Goal: Task Accomplishment & Management: Use online tool/utility

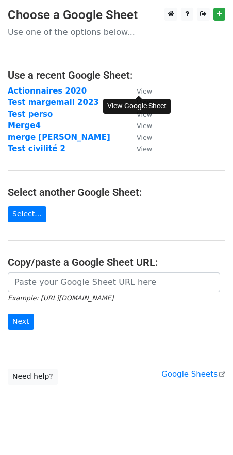
click at [145, 92] on small "View" at bounding box center [143, 91] width 15 height 8
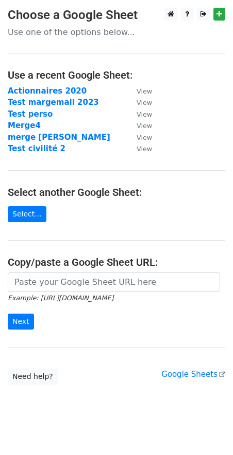
scroll to position [12, 0]
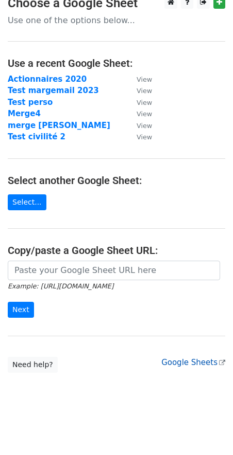
click at [196, 363] on link "Google Sheets" at bounding box center [193, 362] width 64 height 9
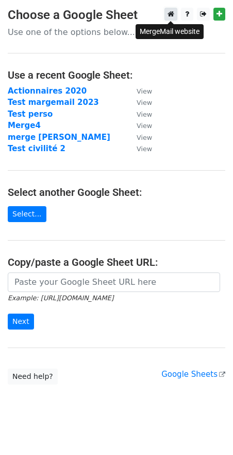
click at [171, 10] on link at bounding box center [170, 14] width 13 height 13
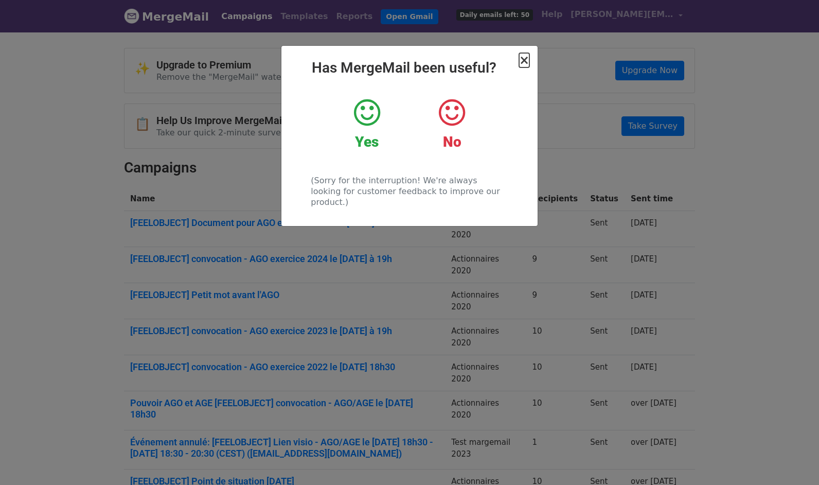
click at [526, 60] on span "×" at bounding box center [524, 60] width 10 height 14
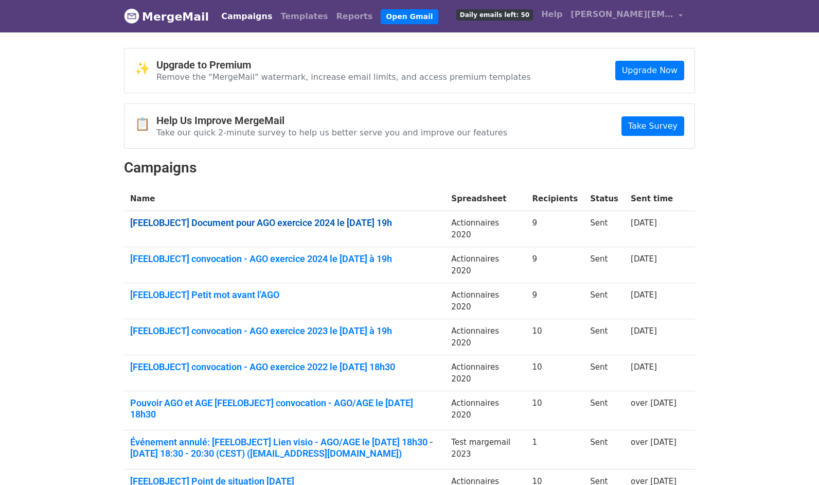
click at [232, 221] on link "[FEELOBJECT] Document pour AGO exercice 2024 le 30 juin 2025 à 19h" at bounding box center [284, 222] width 309 height 11
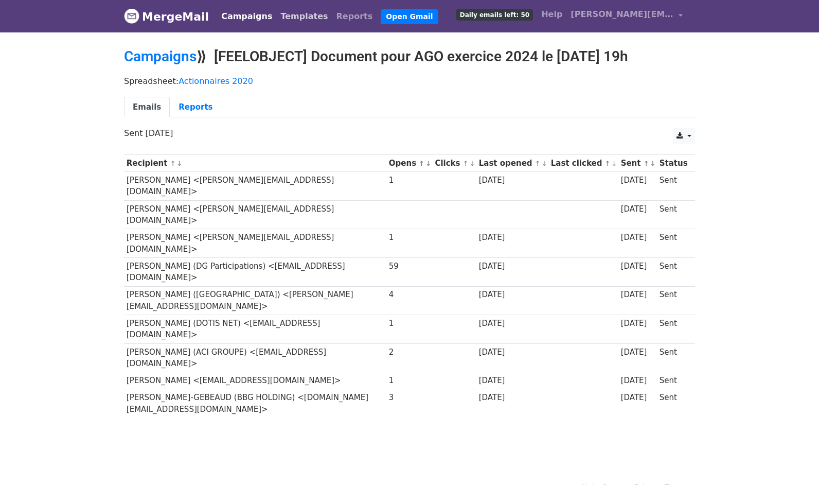
click at [281, 16] on link "Templates" at bounding box center [304, 16] width 56 height 21
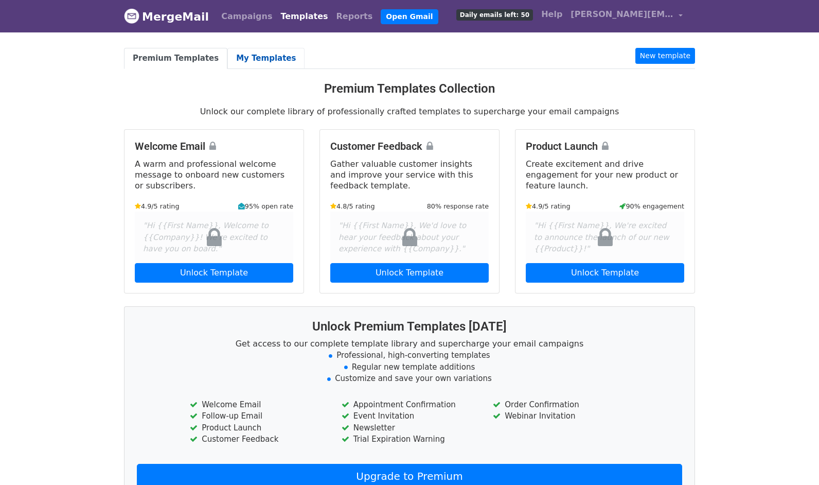
click at [251, 62] on link "My Templates" at bounding box center [265, 58] width 77 height 21
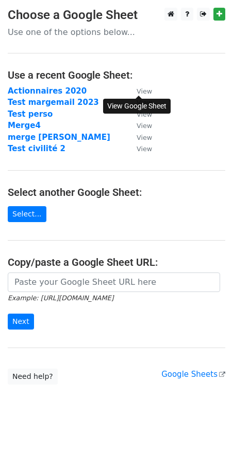
click at [144, 89] on small "View" at bounding box center [143, 91] width 15 height 8
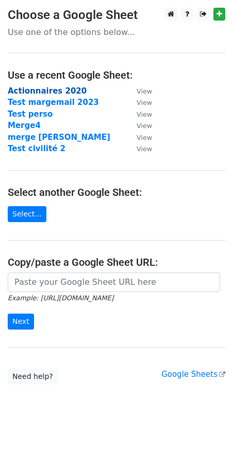
click at [38, 89] on strong "Actionnaires 2020" at bounding box center [47, 90] width 79 height 9
click at [34, 90] on strong "Actionnaires 2020" at bounding box center [47, 90] width 79 height 9
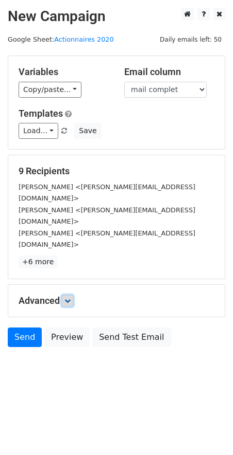
click at [70, 298] on icon at bounding box center [67, 301] width 6 height 6
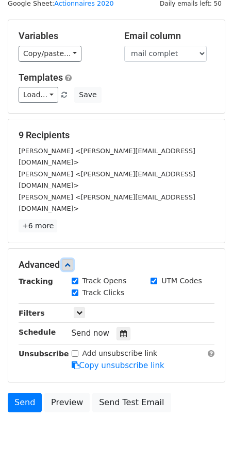
scroll to position [45, 0]
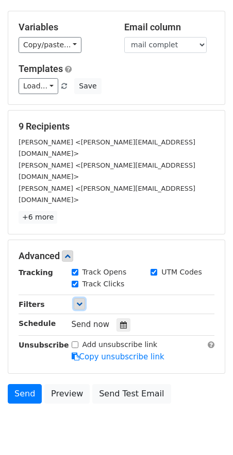
click at [79, 301] on icon at bounding box center [79, 304] width 6 height 6
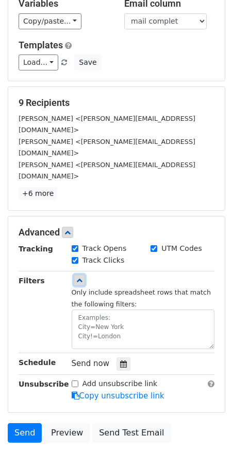
scroll to position [69, 0]
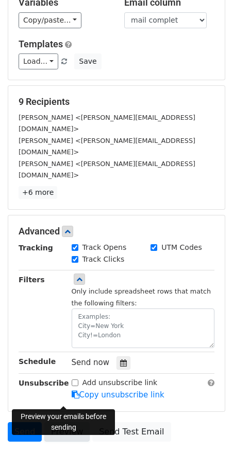
click at [65, 422] on link "Preview" at bounding box center [66, 432] width 45 height 20
click at [67, 422] on link "Preview" at bounding box center [66, 432] width 45 height 20
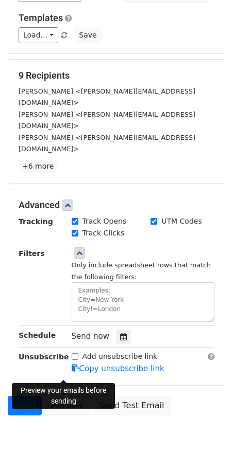
scroll to position [108, 0]
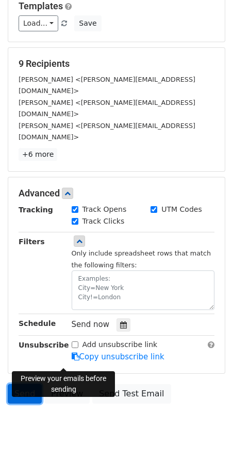
click at [24, 384] on link "Send" at bounding box center [25, 394] width 34 height 20
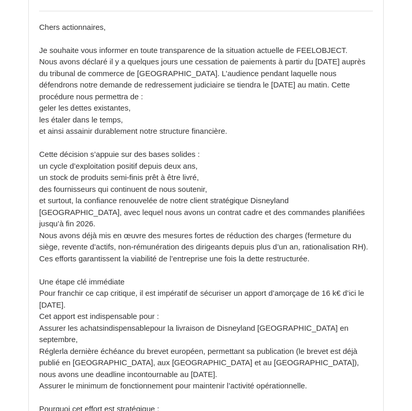
scroll to position [165, 0]
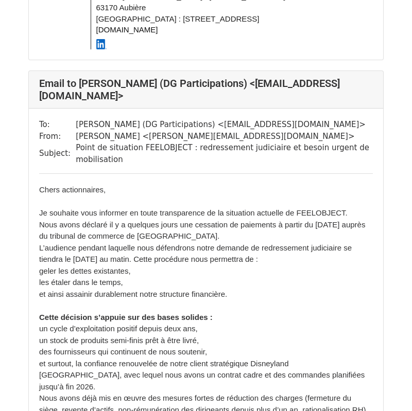
scroll to position [3002, 0]
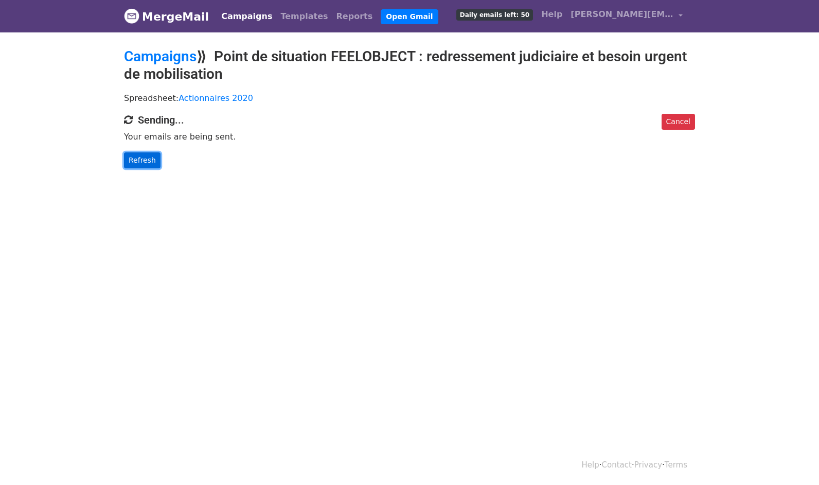
click at [134, 161] on link "Refresh" at bounding box center [142, 160] width 37 height 16
